Goal: Task Accomplishment & Management: Manage account settings

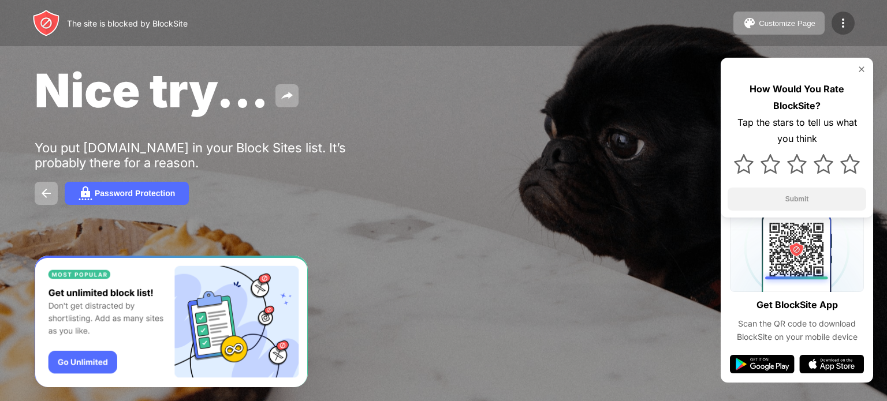
click at [841, 23] on img at bounding box center [843, 23] width 14 height 14
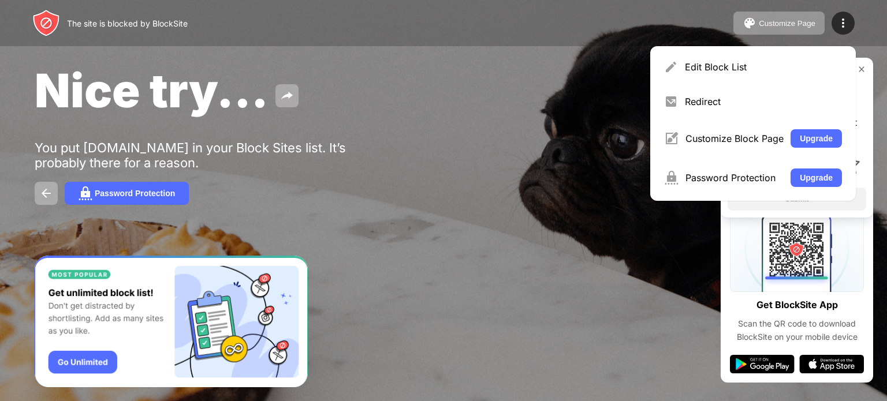
click at [748, 45] on div "The site is blocked by BlockSite Customize Page Edit Block List Redirect Custom…" at bounding box center [443, 23] width 887 height 46
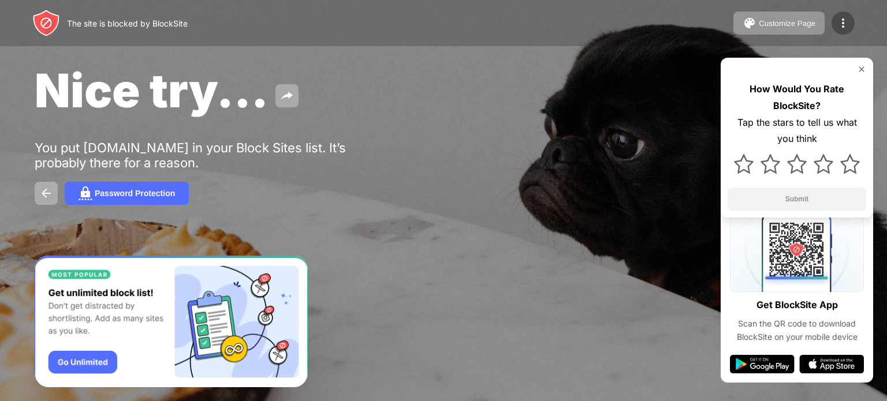
click at [839, 18] on img at bounding box center [843, 23] width 14 height 14
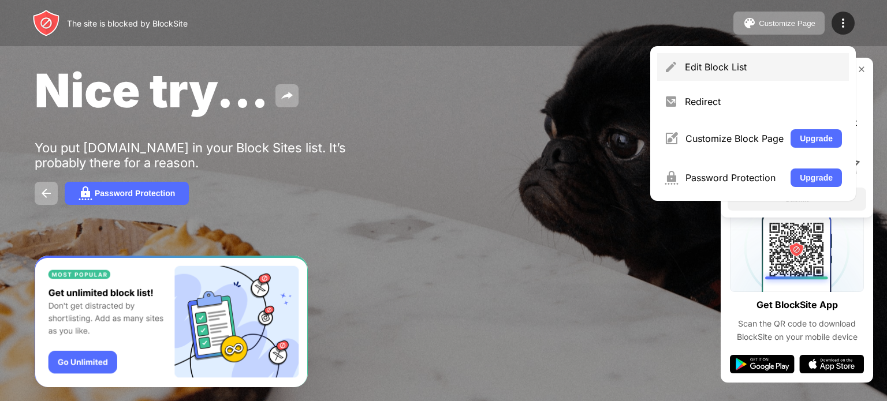
click at [716, 65] on div "Edit Block List" at bounding box center [763, 67] width 157 height 12
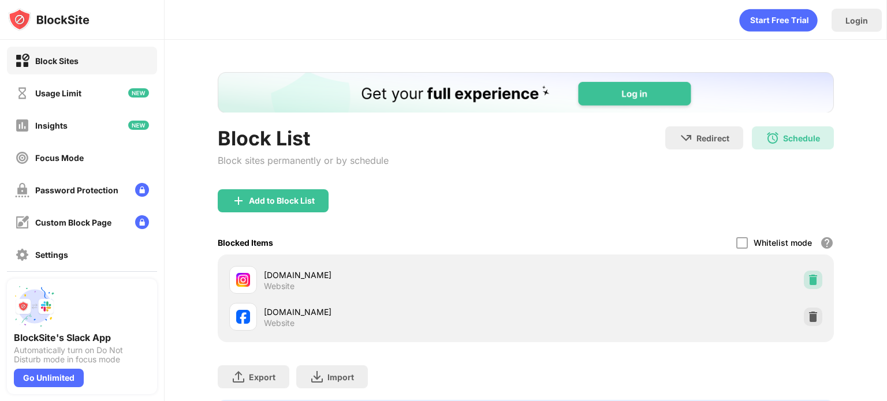
click at [807, 279] on img at bounding box center [813, 280] width 12 height 12
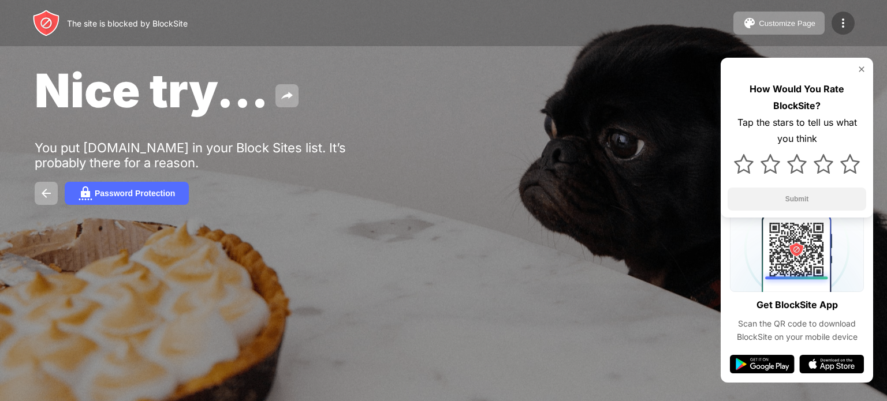
click at [843, 18] on img at bounding box center [843, 23] width 14 height 14
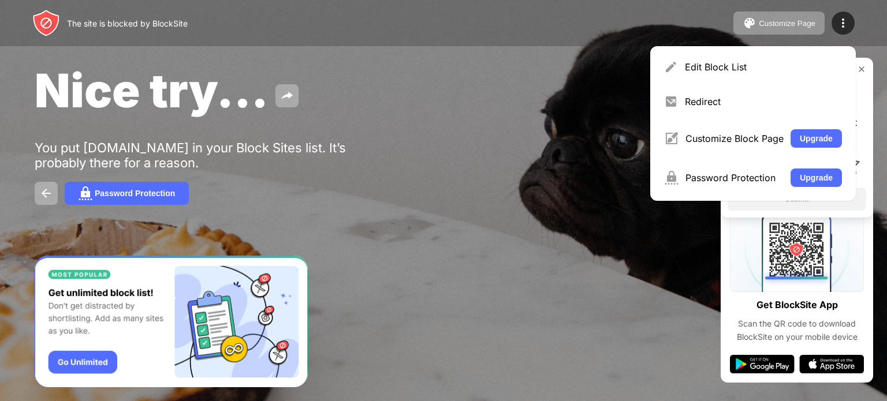
click at [772, 48] on div "Edit Block List Redirect Customize Block Page Upgrade Password Protection Upgra…" at bounding box center [753, 123] width 206 height 155
click at [765, 58] on div "Edit Block List" at bounding box center [753, 67] width 192 height 28
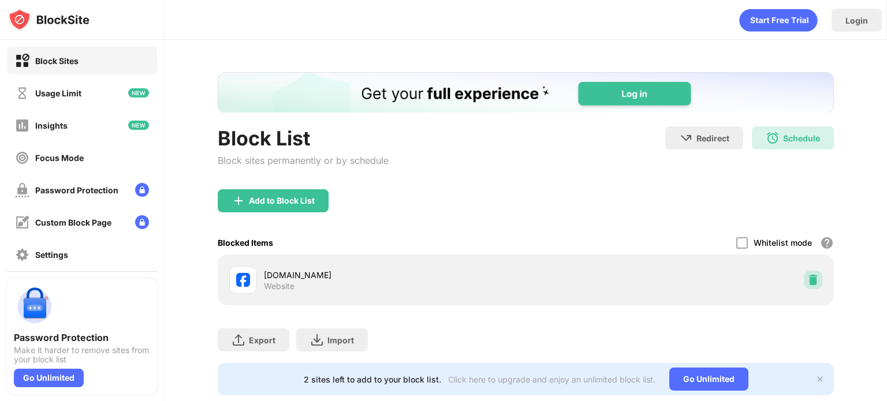
click at [807, 279] on img at bounding box center [813, 280] width 12 height 12
